Goal: Task Accomplishment & Management: Use online tool/utility

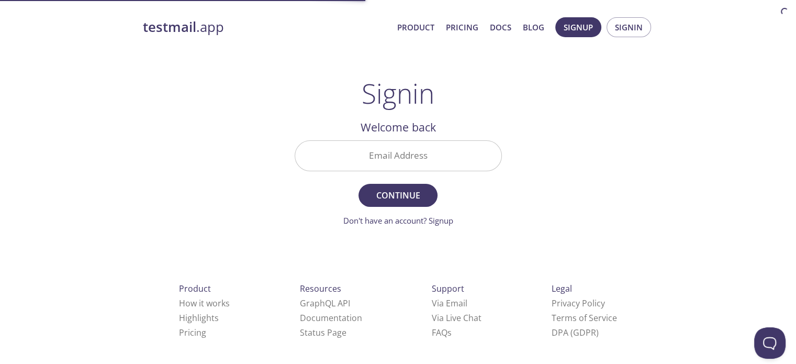
click at [371, 151] on input "Email Address" at bounding box center [398, 156] width 206 height 30
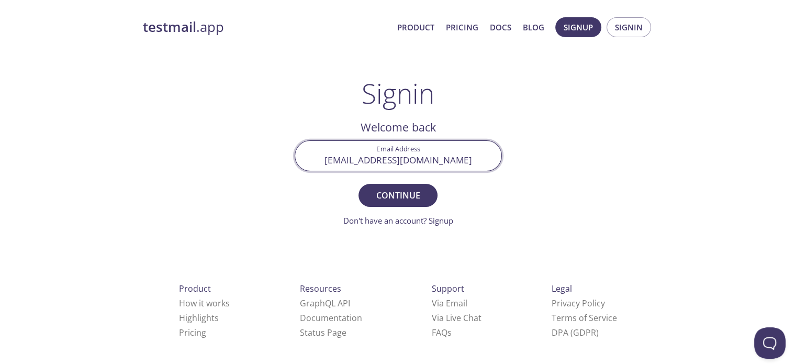
type input "[EMAIL_ADDRESS][DOMAIN_NAME]"
click at [358, 184] on button "Continue" at bounding box center [397, 195] width 78 height 23
click at [403, 161] on input "Signin Security Code" at bounding box center [398, 156] width 206 height 30
type input "ZVHDE1E"
click at [358, 184] on button "Signin" at bounding box center [397, 195] width 78 height 23
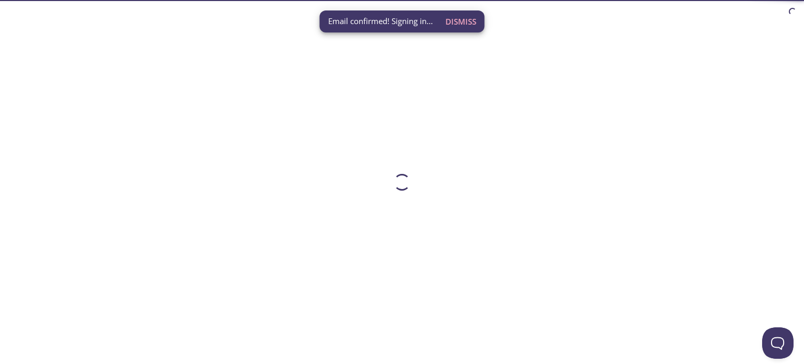
click at [461, 18] on span "Dismiss" at bounding box center [460, 22] width 31 height 14
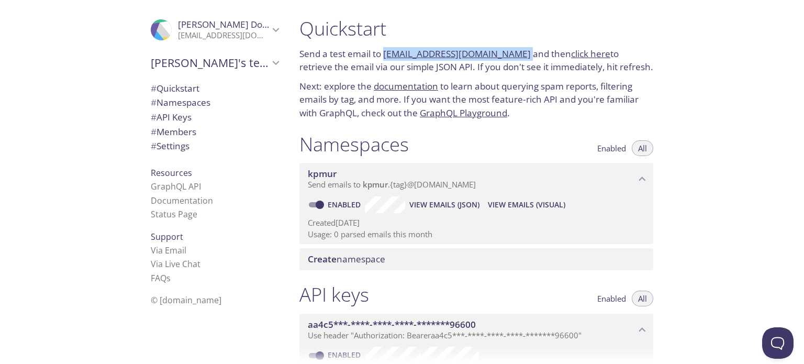
drag, startPoint x: 518, startPoint y: 53, endPoint x: 387, endPoint y: 60, distance: 131.0
click at [385, 59] on p "Send a test email to [EMAIL_ADDRESS][DOMAIN_NAME] and then click here to retrie…" at bounding box center [476, 60] width 354 height 27
copy p "[EMAIL_ADDRESS][DOMAIN_NAME]"
click at [558, 85] on p "Next: explore the documentation to learn about querying spam reports, filtering…" at bounding box center [476, 100] width 354 height 40
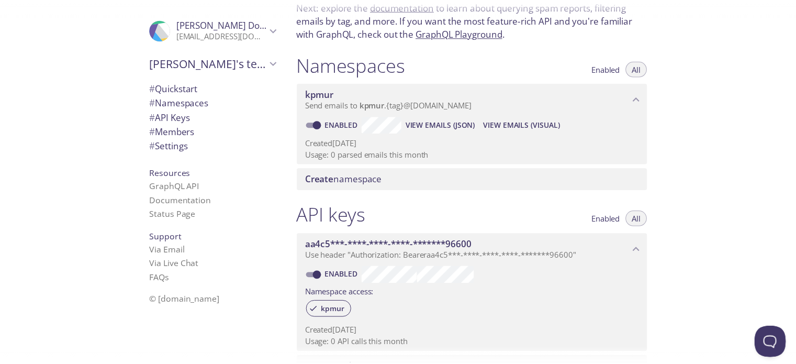
scroll to position [105, 0]
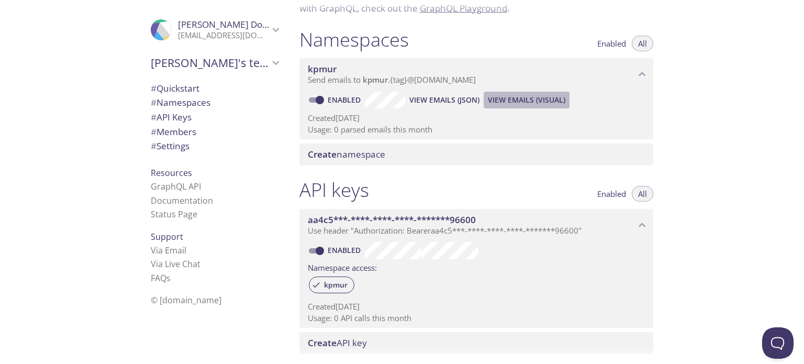
click at [521, 100] on span "View Emails (Visual)" at bounding box center [526, 100] width 77 height 13
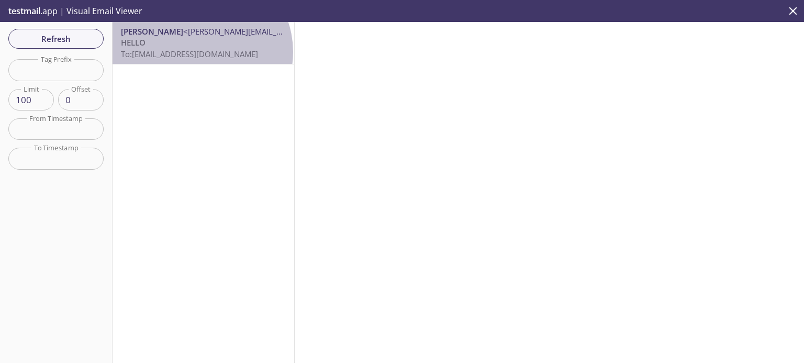
click at [200, 52] on span "To: [EMAIL_ADDRESS][DOMAIN_NAME]" at bounding box center [189, 54] width 137 height 10
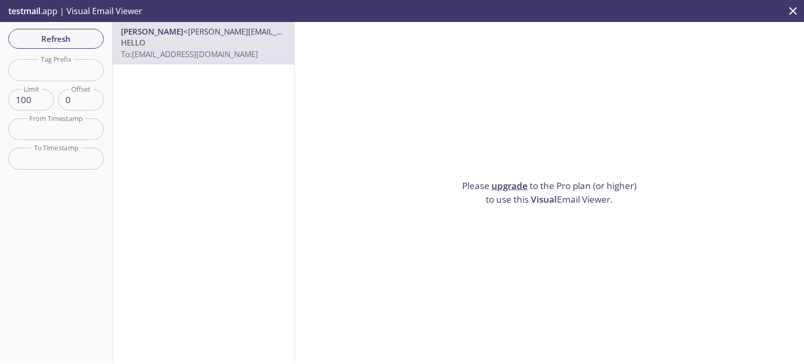
click at [500, 184] on link "upgrade" at bounding box center [509, 185] width 36 height 12
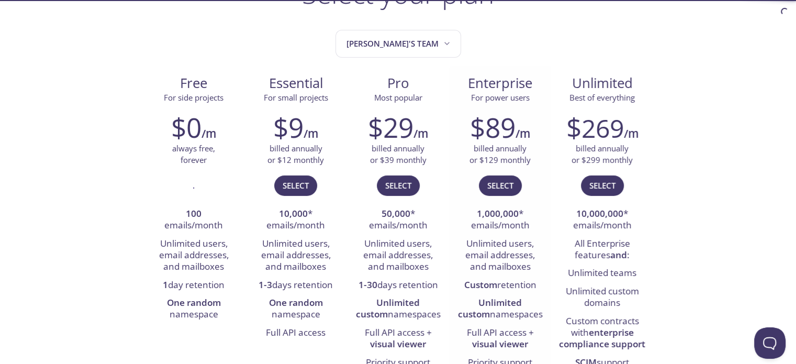
scroll to position [105, 0]
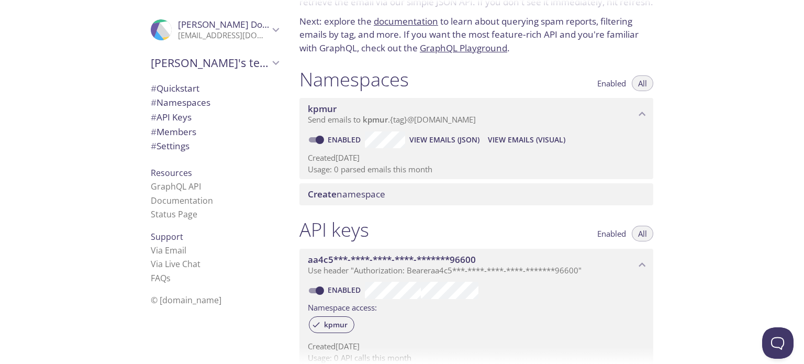
scroll to position [52, 0]
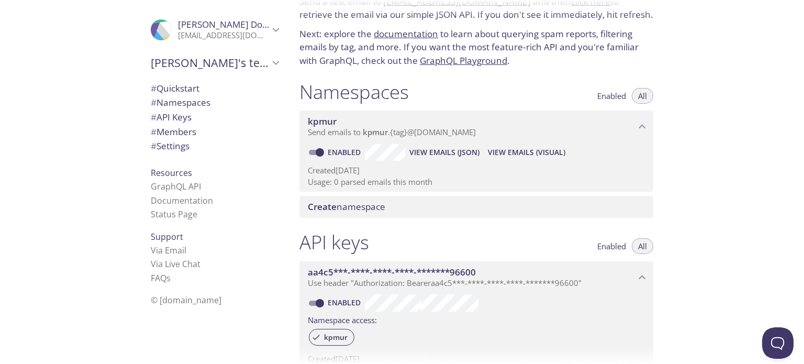
click at [346, 200] on span "Create namespace" at bounding box center [346, 206] width 77 height 12
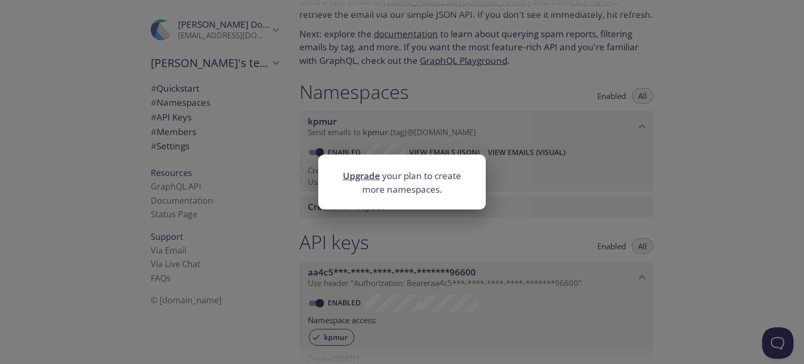
click at [673, 190] on div "Upgrade your plan to create more namespaces." at bounding box center [402, 182] width 804 height 364
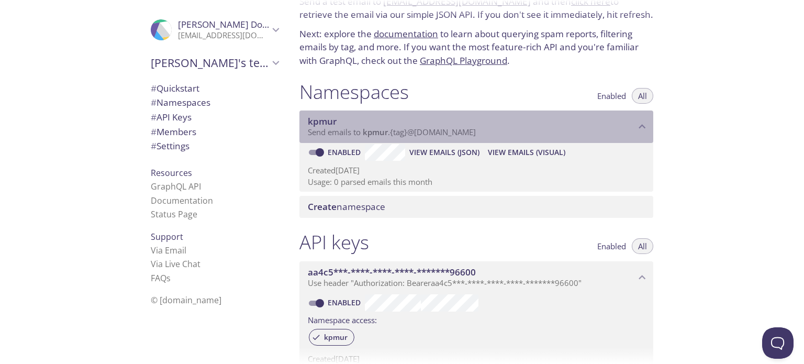
click at [636, 125] on icon "kpmur namespace" at bounding box center [642, 127] width 14 height 14
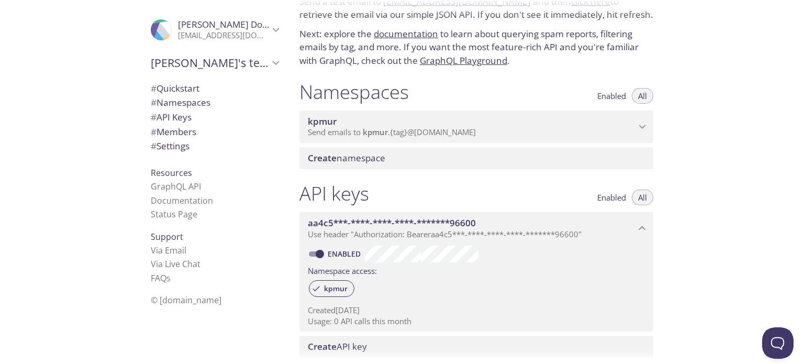
click at [636, 125] on icon "kpmur namespace" at bounding box center [642, 127] width 14 height 14
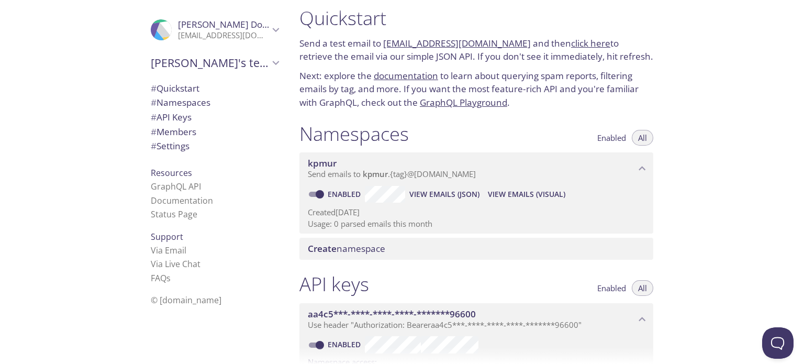
scroll to position [0, 0]
